Goal: Task Accomplishment & Management: Use online tool/utility

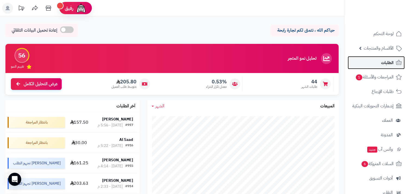
click at [386, 58] on link "الطلبات" at bounding box center [376, 62] width 57 height 13
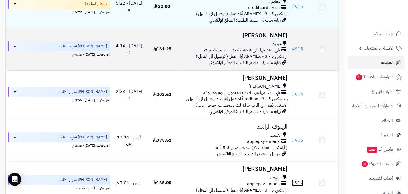
scroll to position [121, 0]
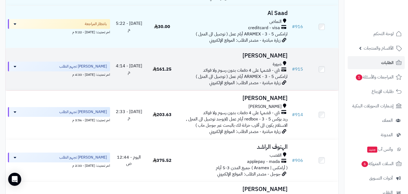
click at [265, 67] on div "شرورة" at bounding box center [234, 64] width 107 height 6
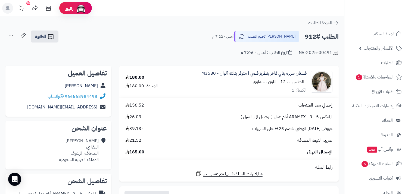
scroll to position [80, 0]
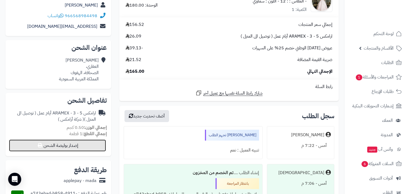
click at [94, 147] on button "إصدار بوليصة الشحن" at bounding box center [57, 145] width 97 height 12
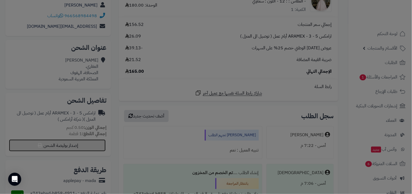
select select "******"
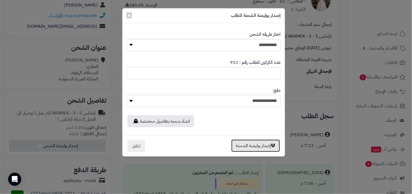
click at [269, 149] on button "إصدار بوليصة الشحنة" at bounding box center [256, 145] width 49 height 13
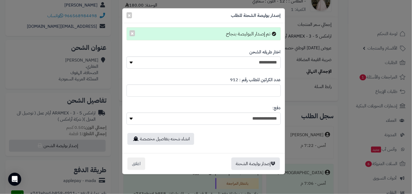
click at [328, 101] on div "**********" at bounding box center [206, 97] width 412 height 194
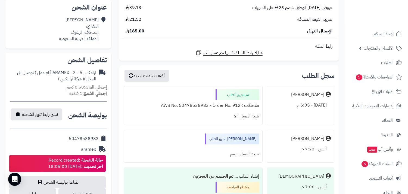
scroll to position [161, 0]
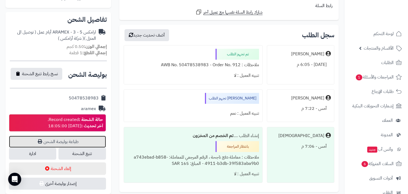
click at [86, 137] on link "طباعة بوليصة الشحن" at bounding box center [57, 141] width 97 height 12
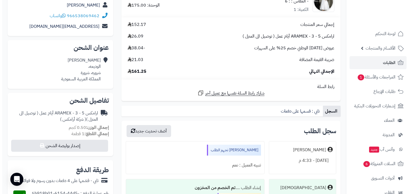
scroll to position [121, 0]
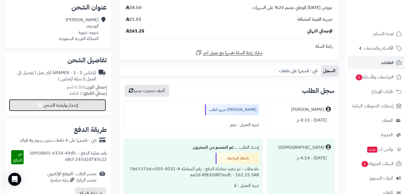
click at [88, 101] on button "إصدار بوليصة الشحن" at bounding box center [57, 105] width 97 height 12
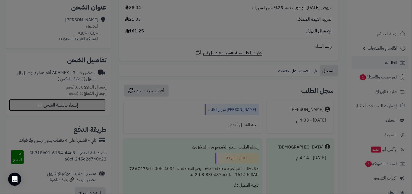
select select "******"
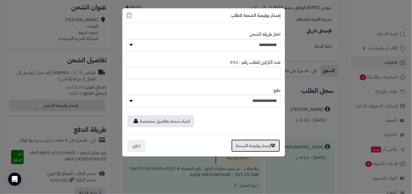
click at [252, 150] on button "إصدار بوليصة الشحنة" at bounding box center [256, 145] width 49 height 13
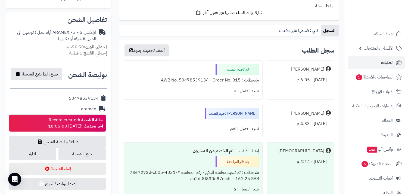
scroll to position [181, 0]
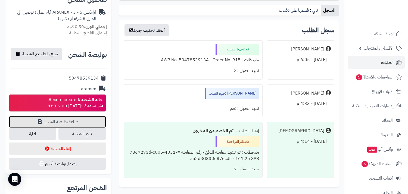
click at [97, 123] on link "طباعة بوليصة الشحن" at bounding box center [57, 122] width 97 height 12
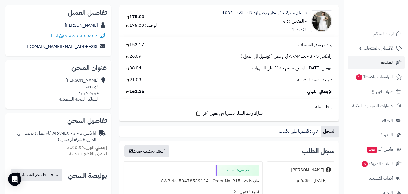
scroll to position [0, 0]
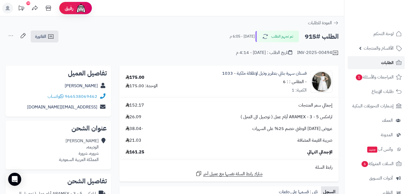
click at [385, 66] on span "الطلبات" at bounding box center [387, 63] width 13 height 8
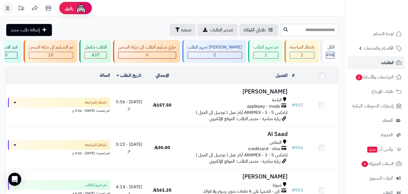
click at [381, 59] on span "الطلبات" at bounding box center [387, 63] width 13 height 8
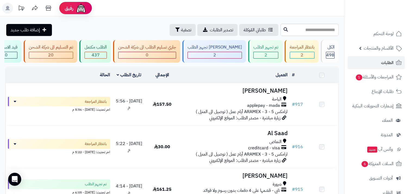
click at [275, 151] on span "creditcard - visa" at bounding box center [264, 148] width 32 height 6
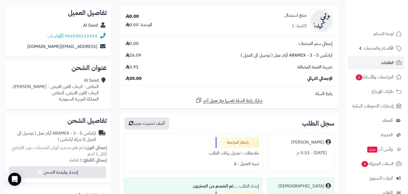
scroll to position [101, 0]
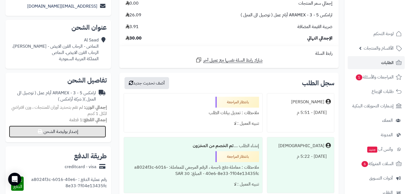
click at [88, 128] on button "إصدار بوليصة الشحن" at bounding box center [57, 131] width 97 height 12
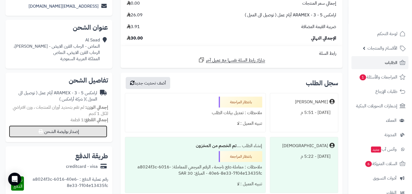
select select "******"
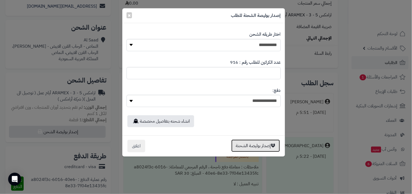
click at [253, 144] on button "إصدار بوليصة الشحنة" at bounding box center [256, 145] width 49 height 13
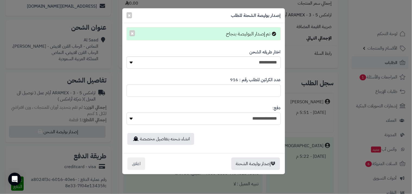
click at [307, 84] on div "**********" at bounding box center [206, 97] width 412 height 194
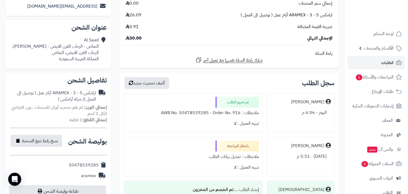
scroll to position [161, 0]
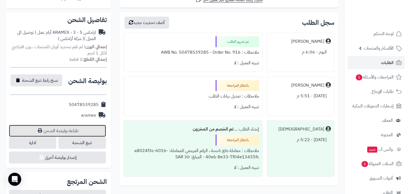
click at [97, 132] on link "طباعة بوليصة الشحن" at bounding box center [57, 131] width 97 height 12
